Goal: Task Accomplishment & Management: Use online tool/utility

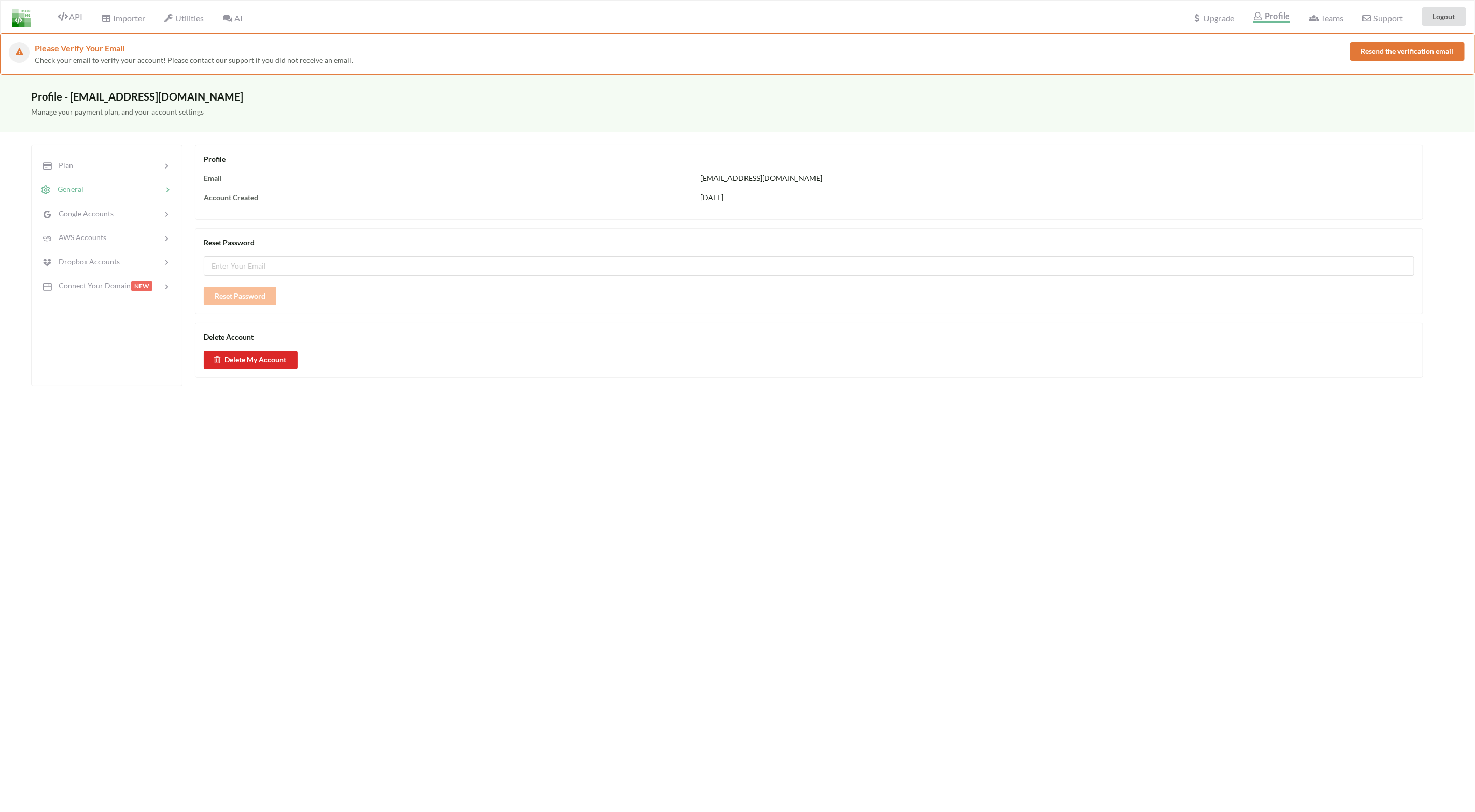
click at [1274, 19] on span "Profile" at bounding box center [1271, 17] width 37 height 13
click at [66, 169] on span "Plan" at bounding box center [62, 165] width 21 height 9
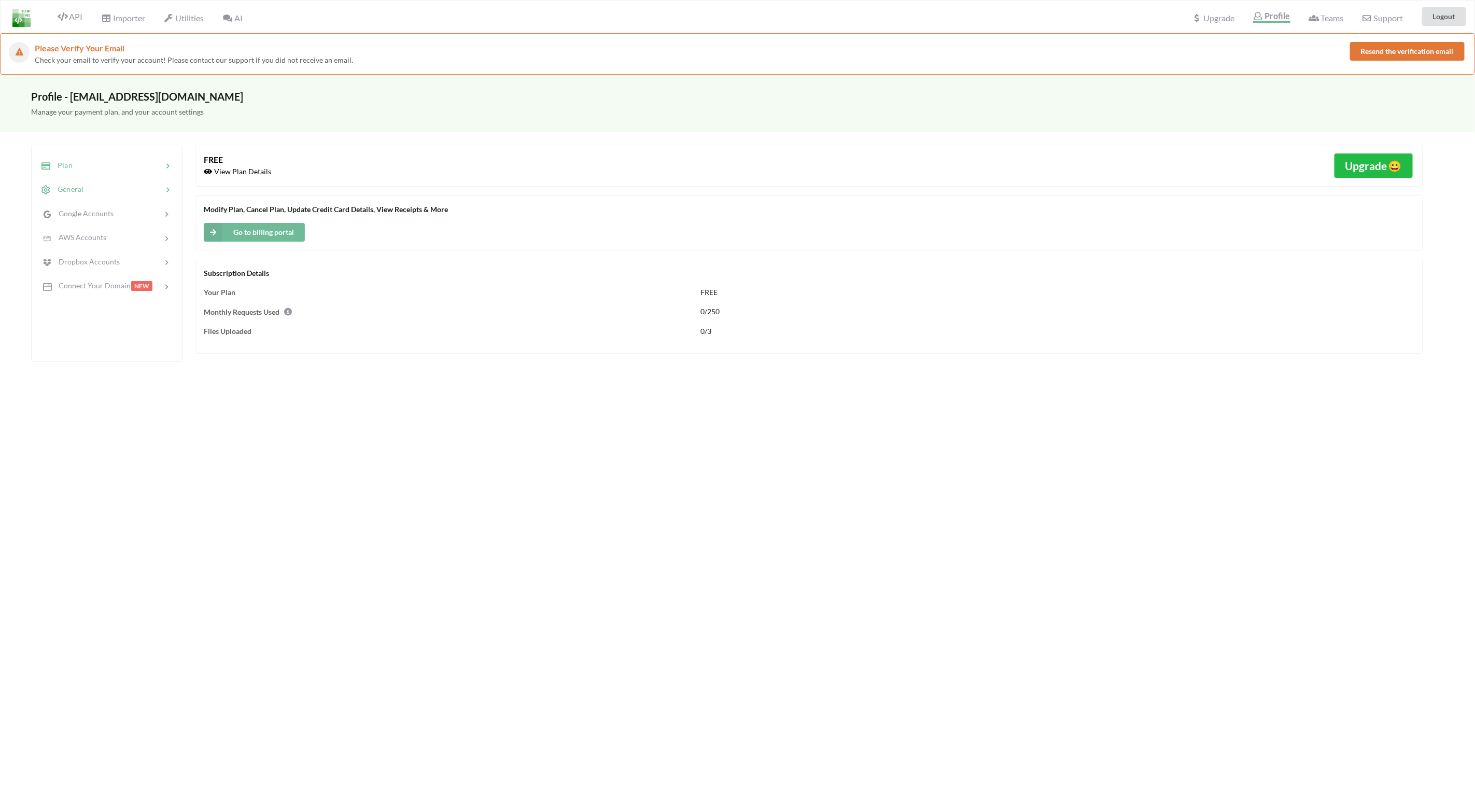
click at [75, 188] on span "General" at bounding box center [67, 189] width 32 height 9
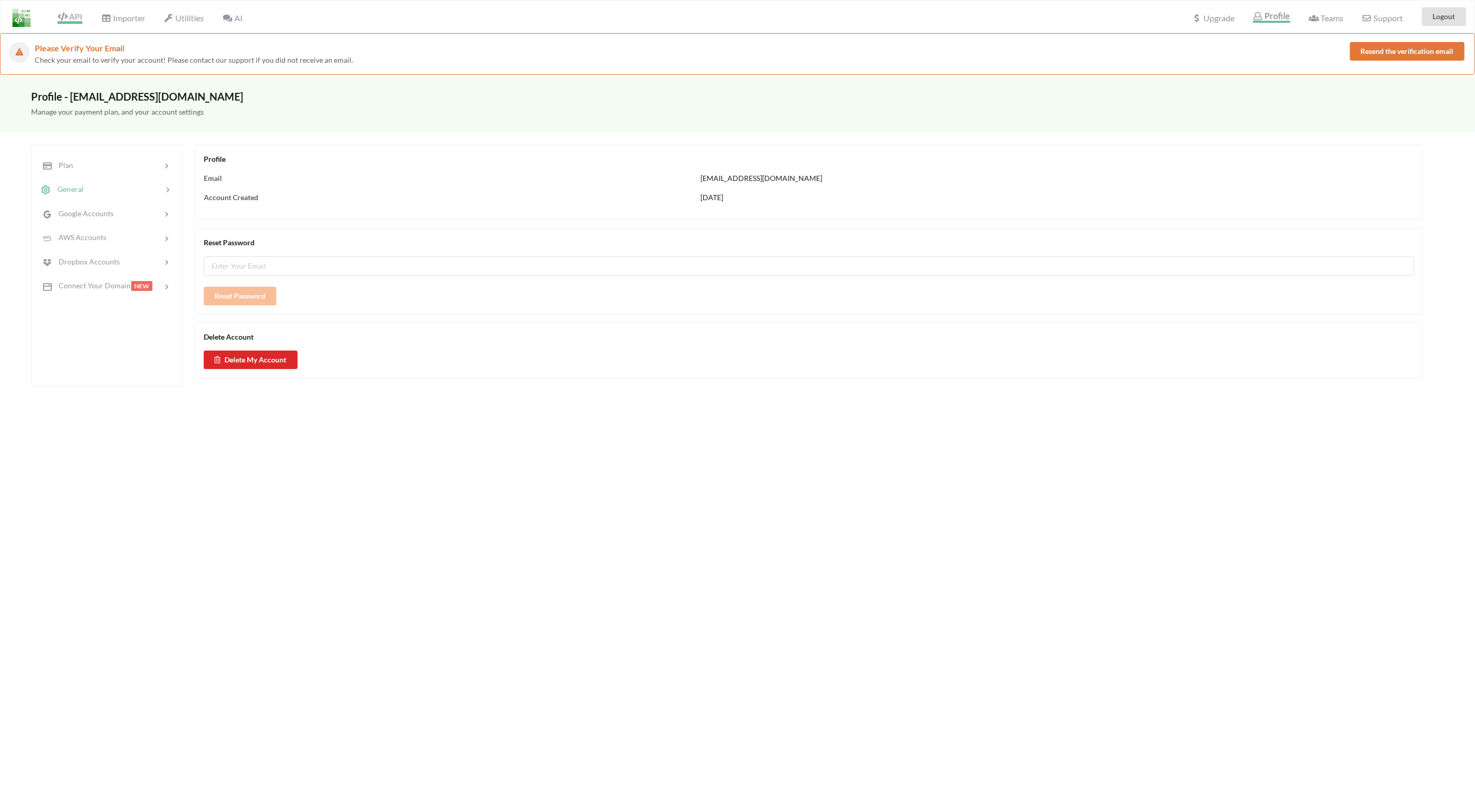
click at [78, 13] on span "API" at bounding box center [70, 17] width 25 height 13
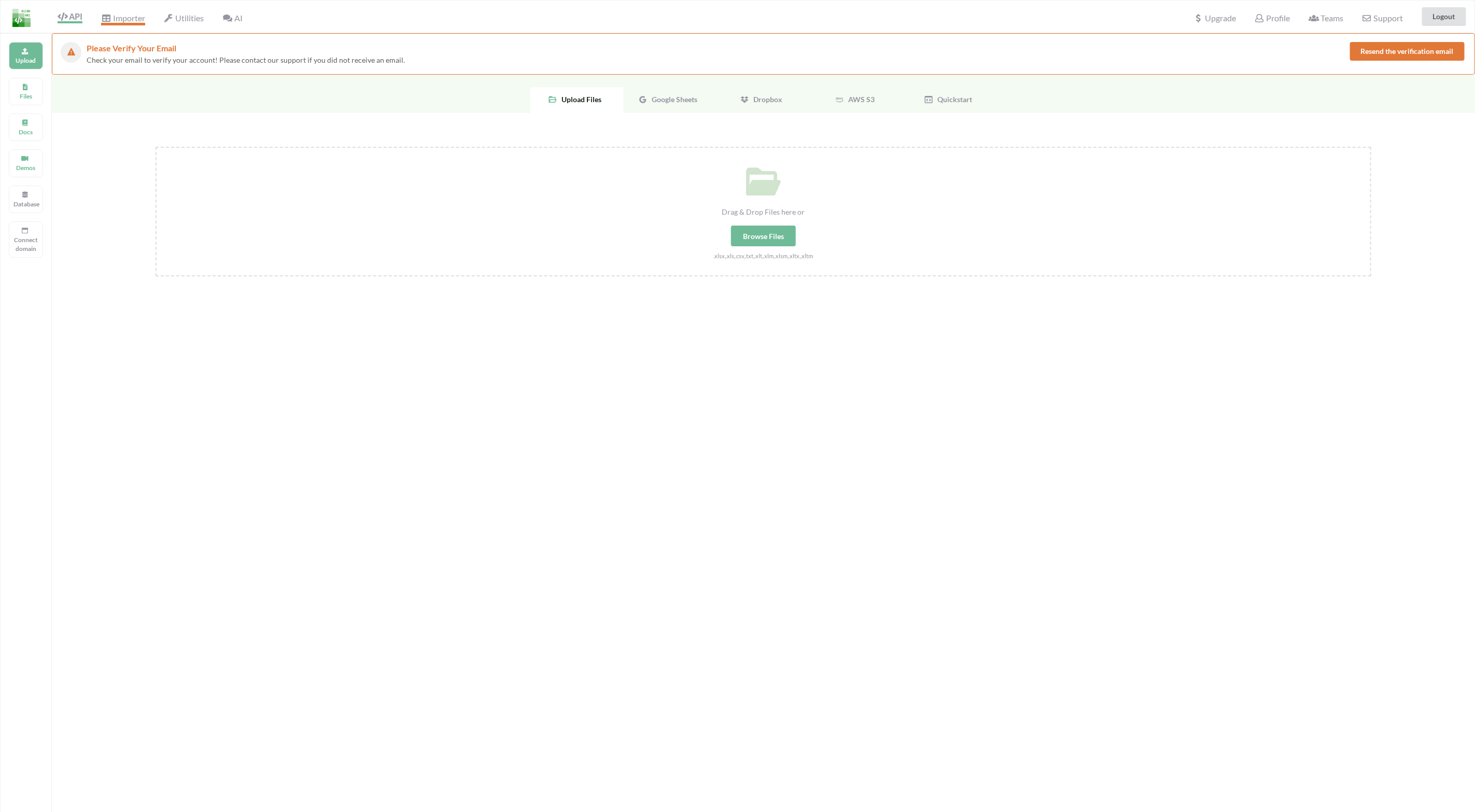
click at [116, 15] on span "Importer" at bounding box center [123, 19] width 44 height 13
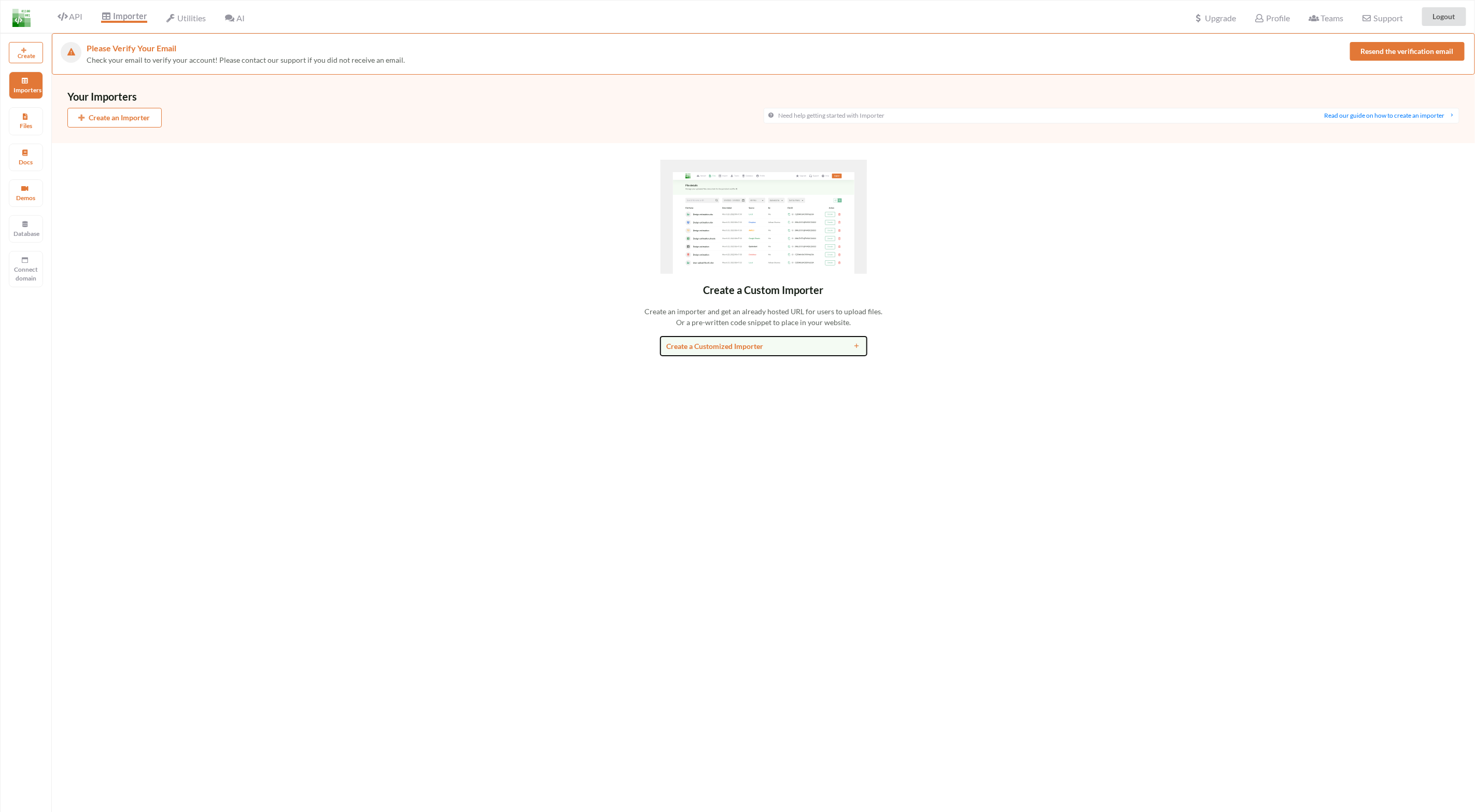
click at [735, 355] on button "Create a Customized Importer" at bounding box center [764, 346] width 208 height 20
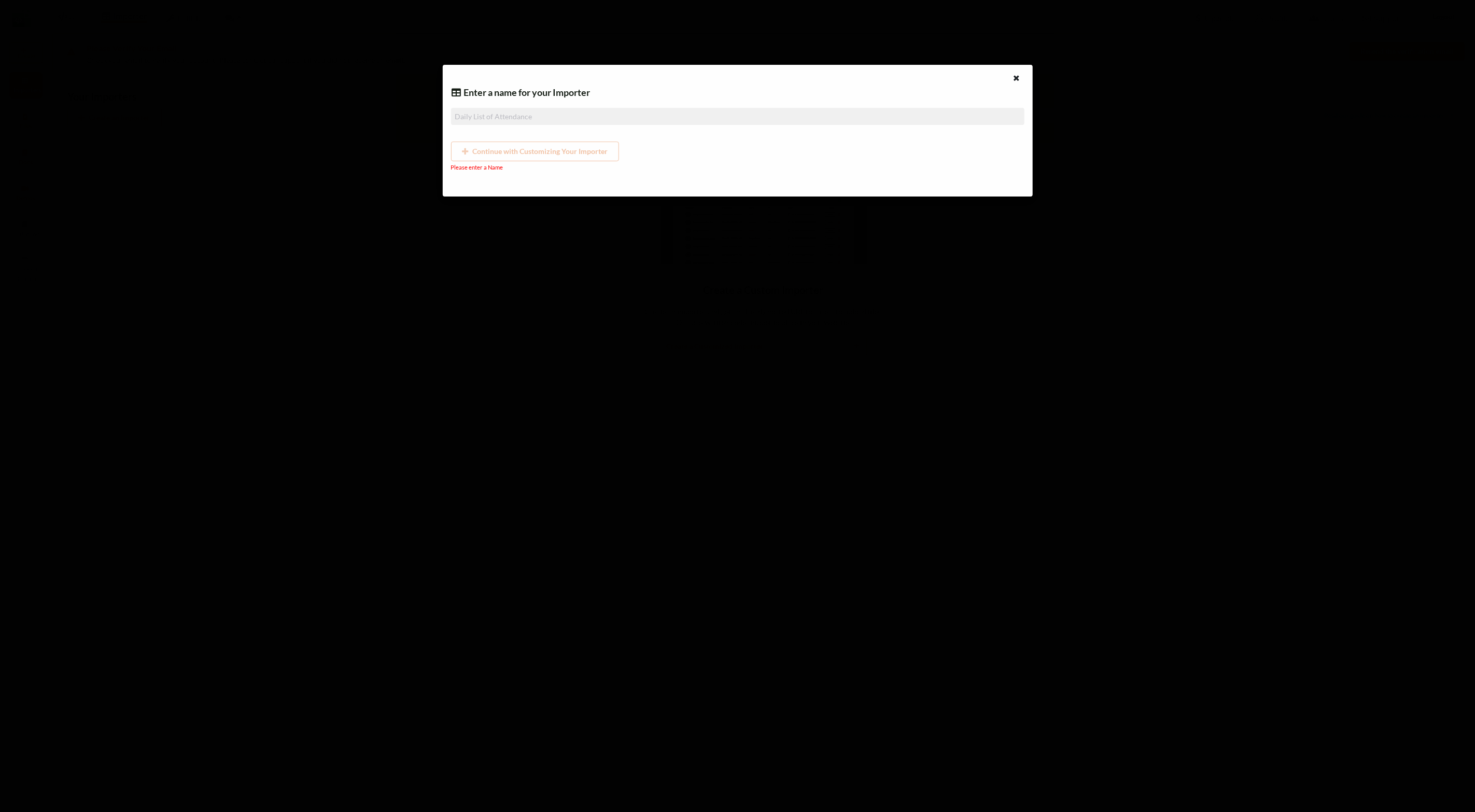
click at [494, 118] on input at bounding box center [738, 116] width 574 height 17
click at [1014, 77] on icon at bounding box center [1016, 77] width 9 height 7
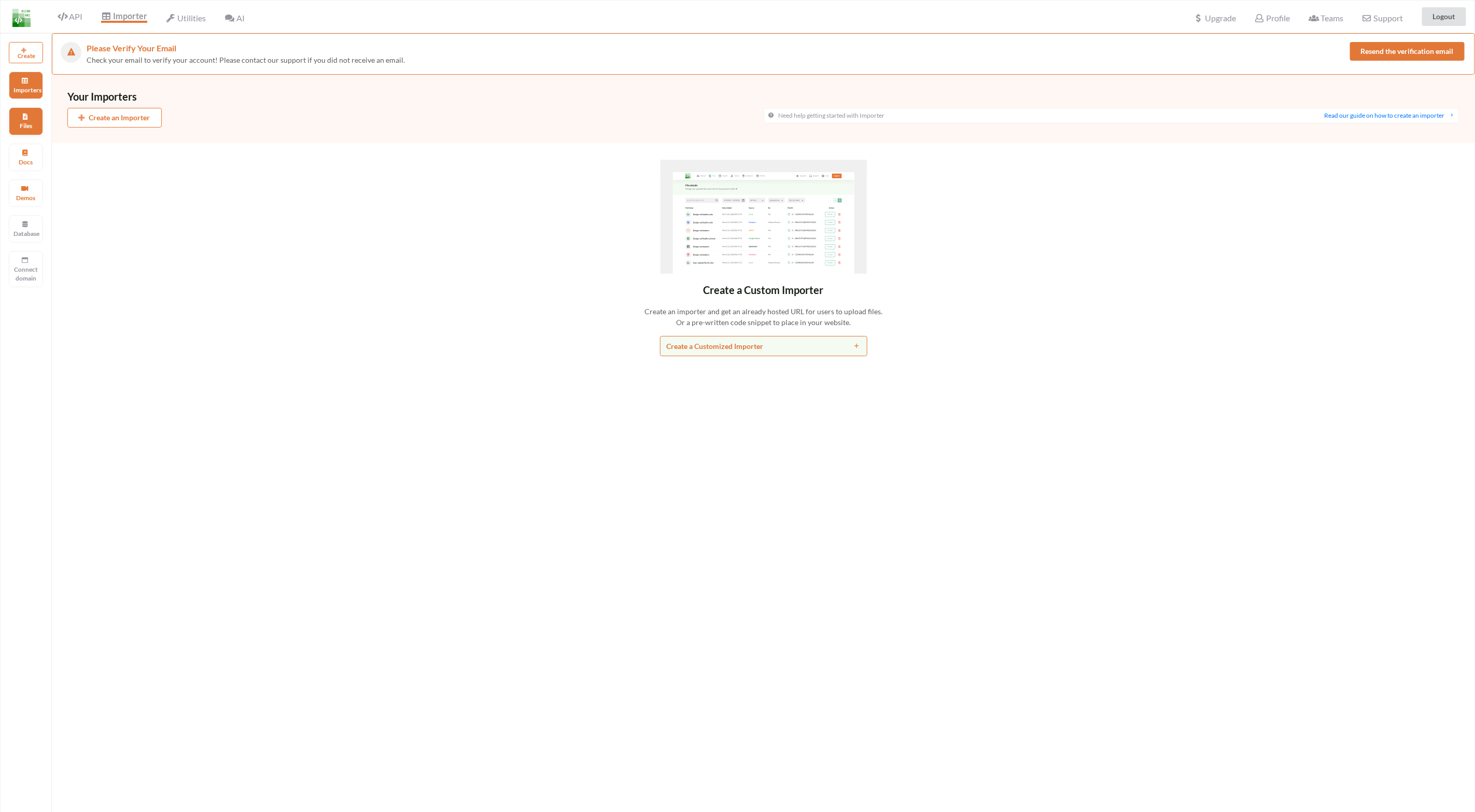
click at [30, 126] on p "Files" at bounding box center [26, 126] width 25 height 9
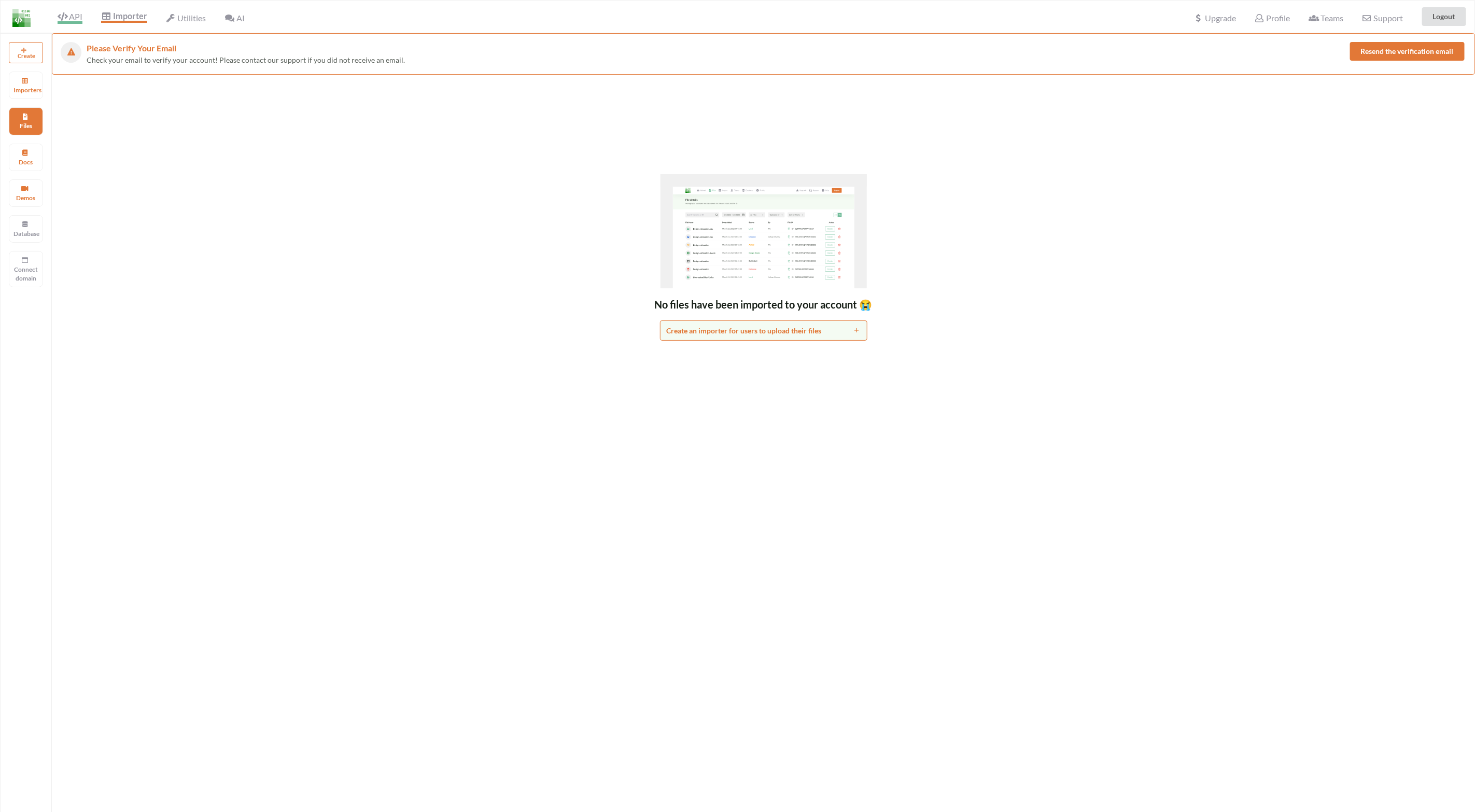
click at [71, 17] on span "API" at bounding box center [70, 17] width 25 height 13
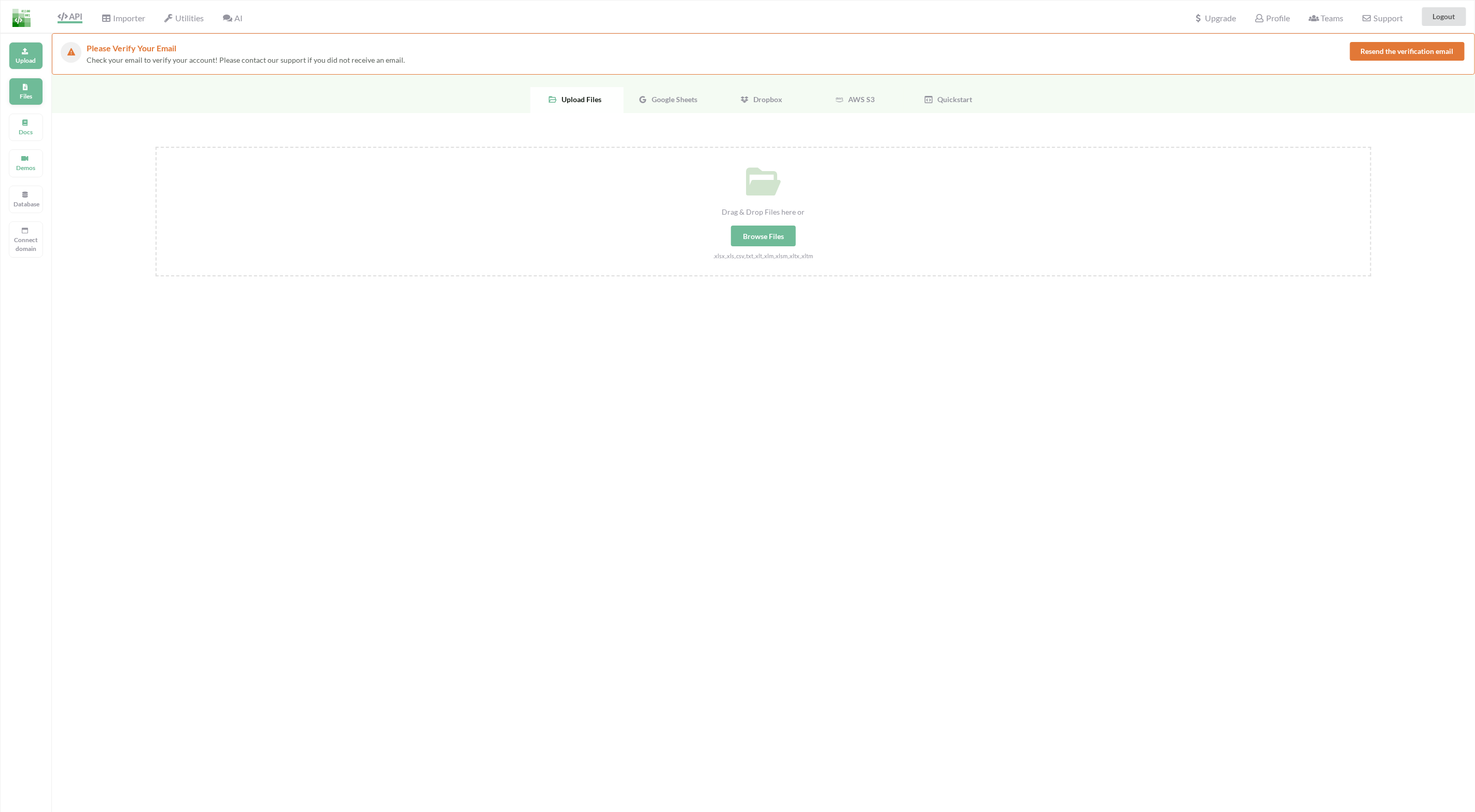
click at [26, 101] on p "Files" at bounding box center [26, 96] width 25 height 9
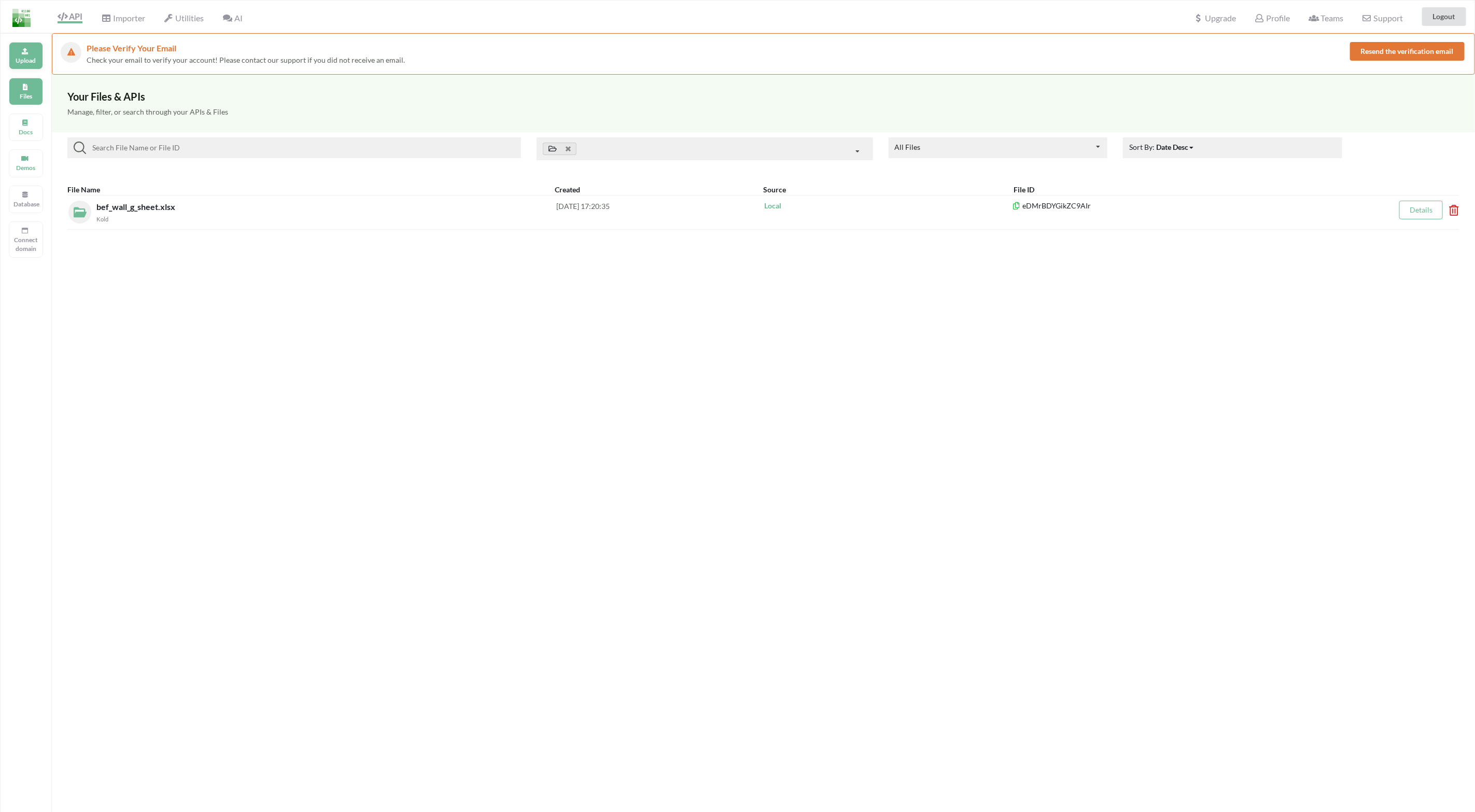
click at [24, 62] on p "Upload" at bounding box center [26, 60] width 25 height 9
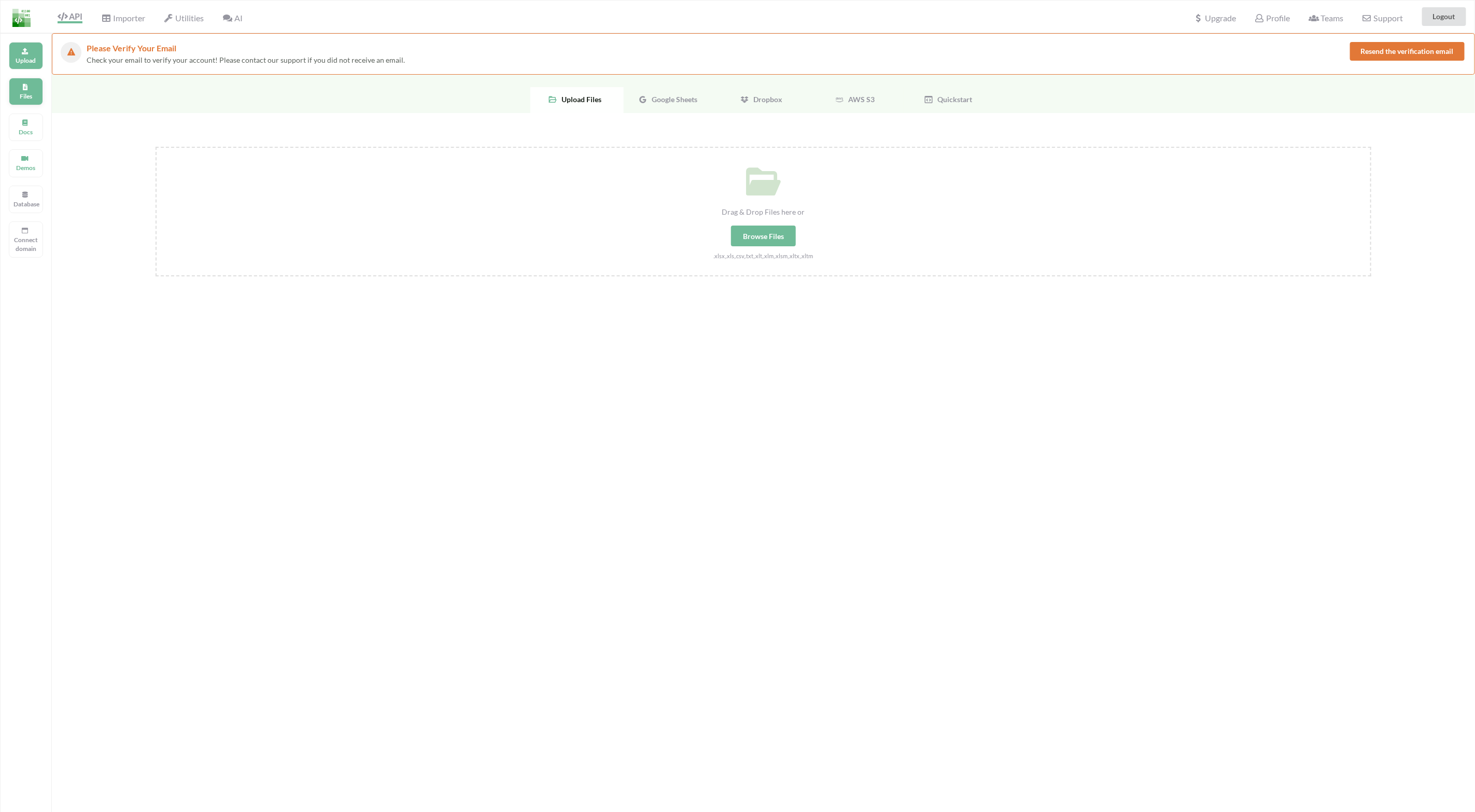
click at [26, 98] on p "Files" at bounding box center [26, 96] width 25 height 9
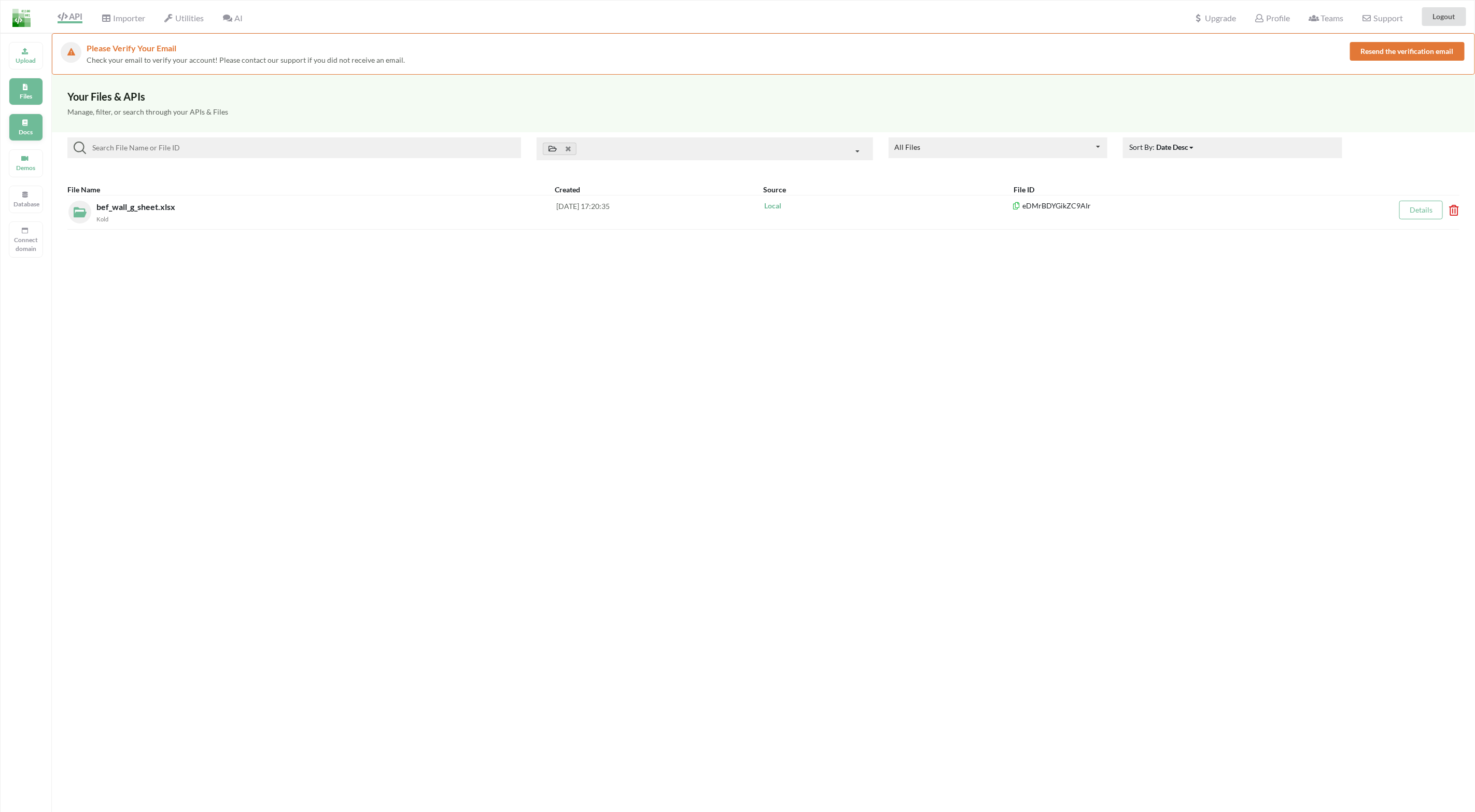
click at [24, 136] on p "Docs" at bounding box center [26, 132] width 25 height 9
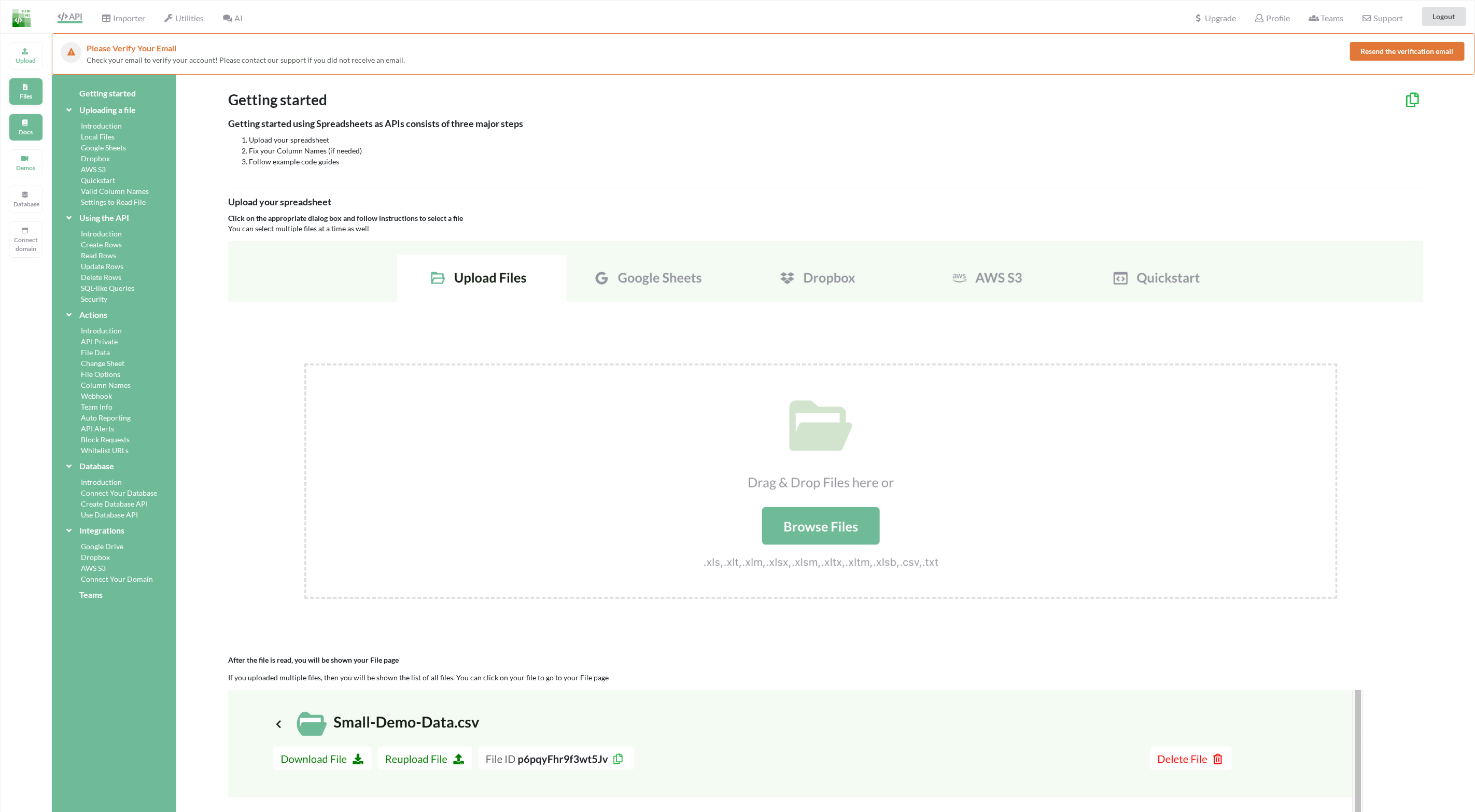
click at [22, 83] on div "Files" at bounding box center [26, 91] width 34 height 28
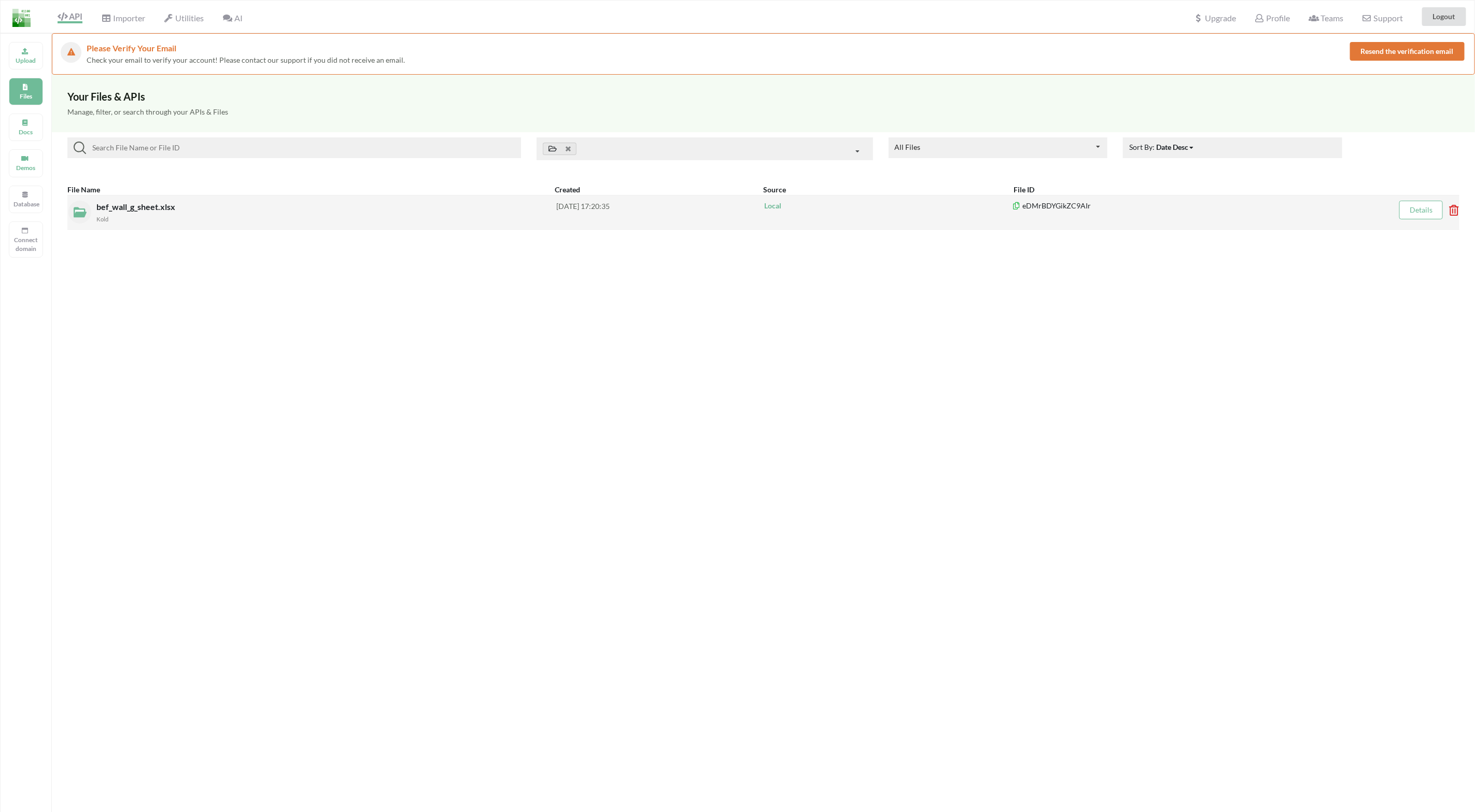
click at [336, 215] on div "Kold" at bounding box center [326, 218] width 460 height 11
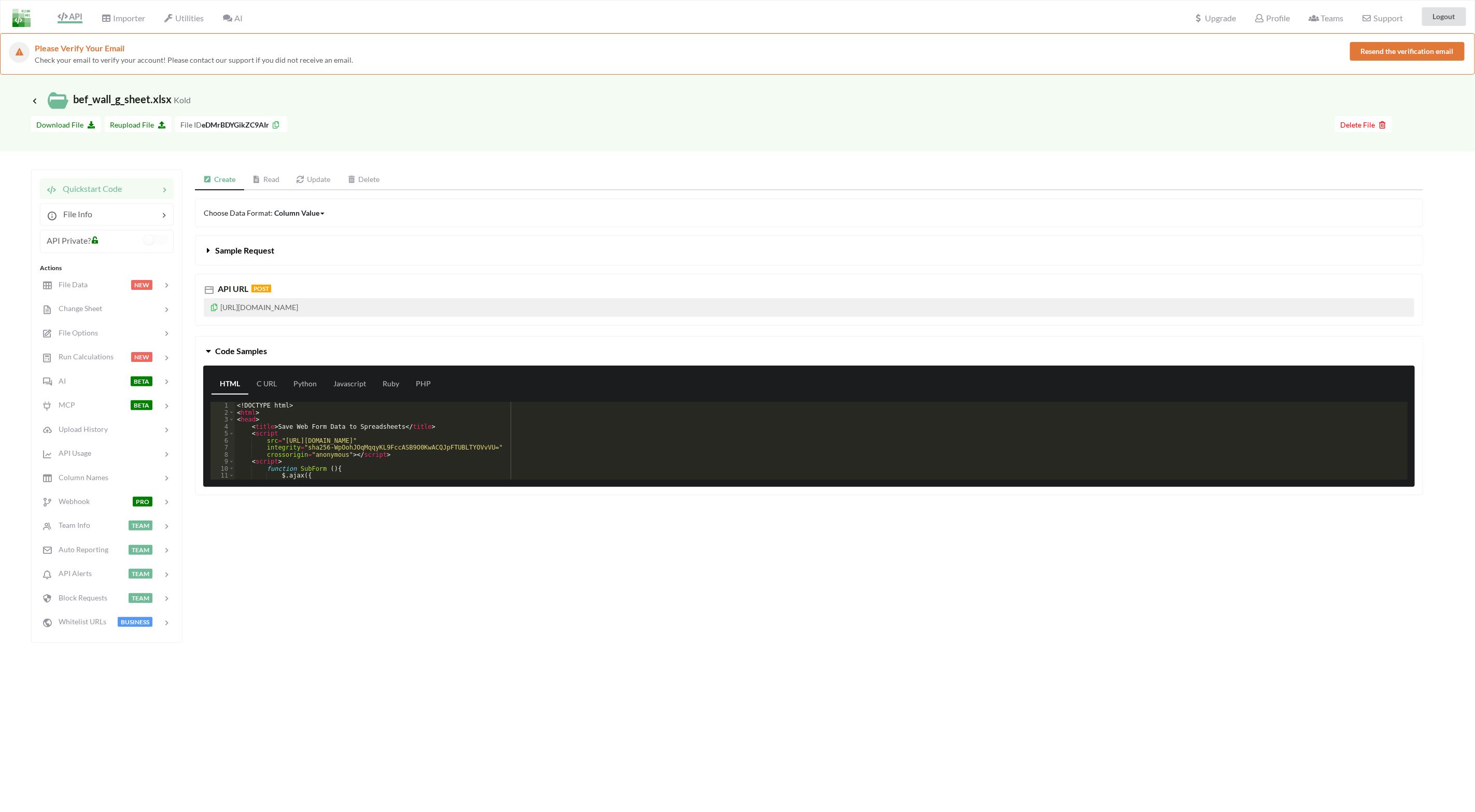
click at [281, 176] on link "Read" at bounding box center [267, 179] width 44 height 21
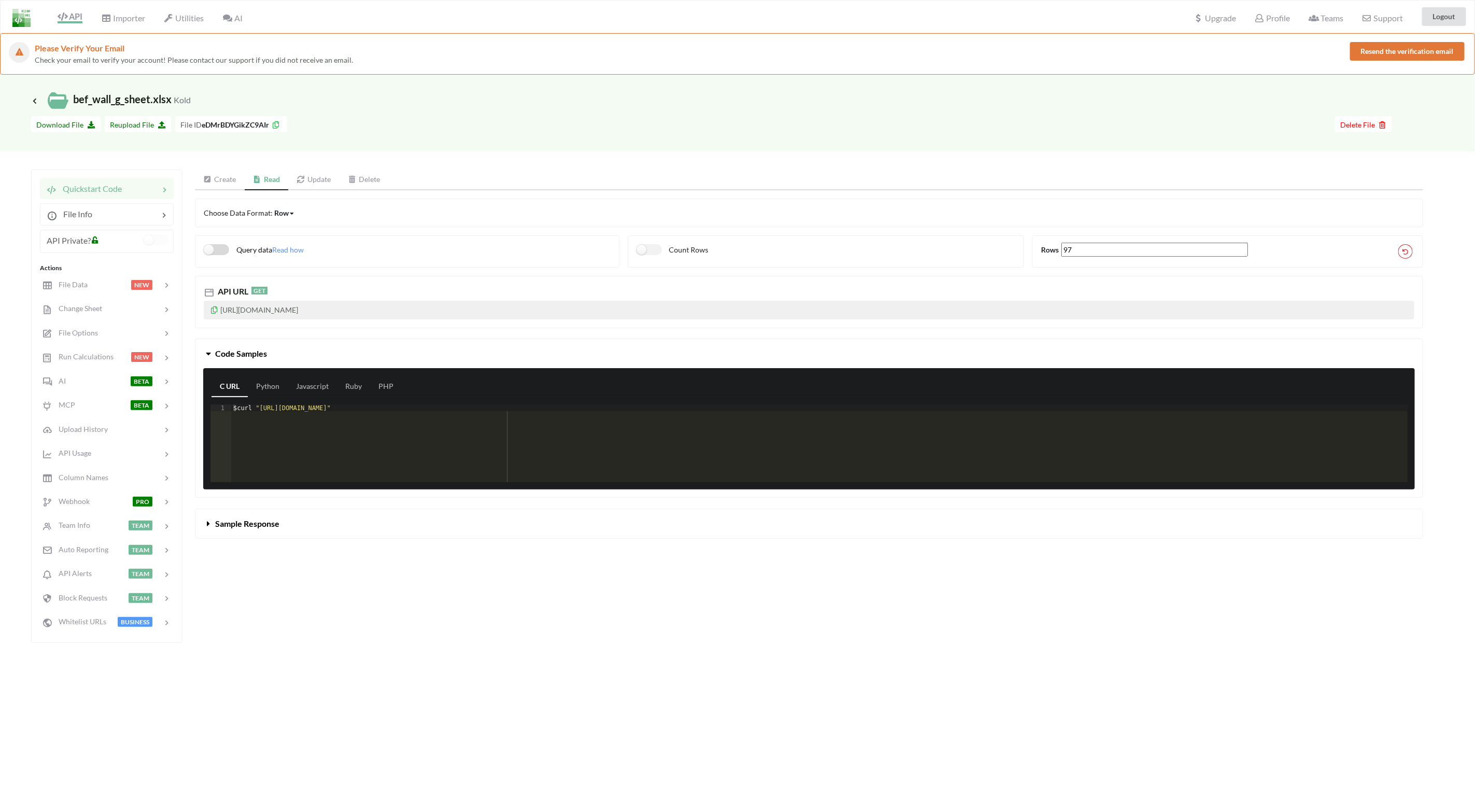
click at [223, 253] on label "Query data" at bounding box center [238, 250] width 69 height 11
checkbox input "false"
click at [653, 251] on label "Count Rows" at bounding box center [672, 250] width 72 height 11
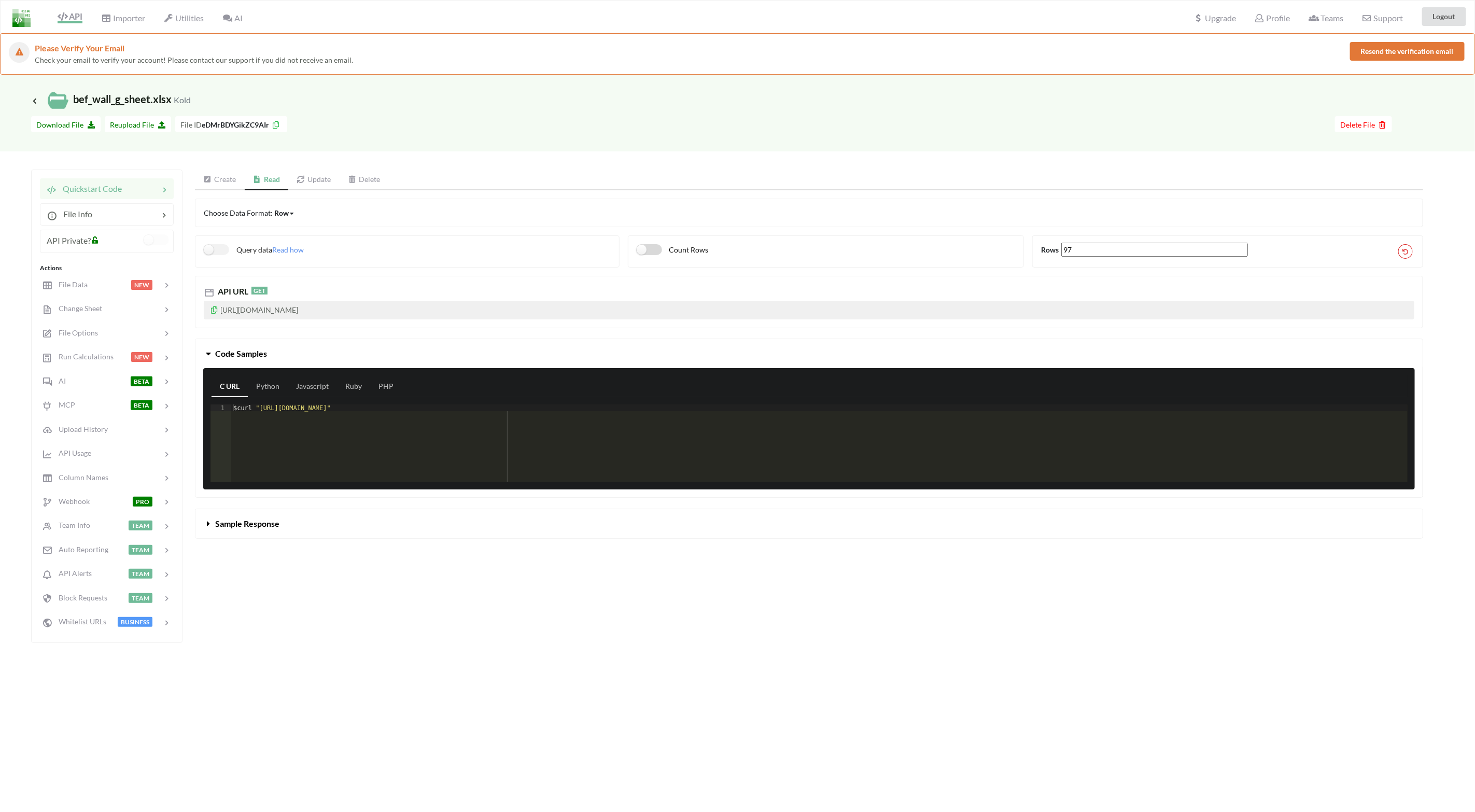
checkbox input "false"
